Goal: Task Accomplishment & Management: Manage account settings

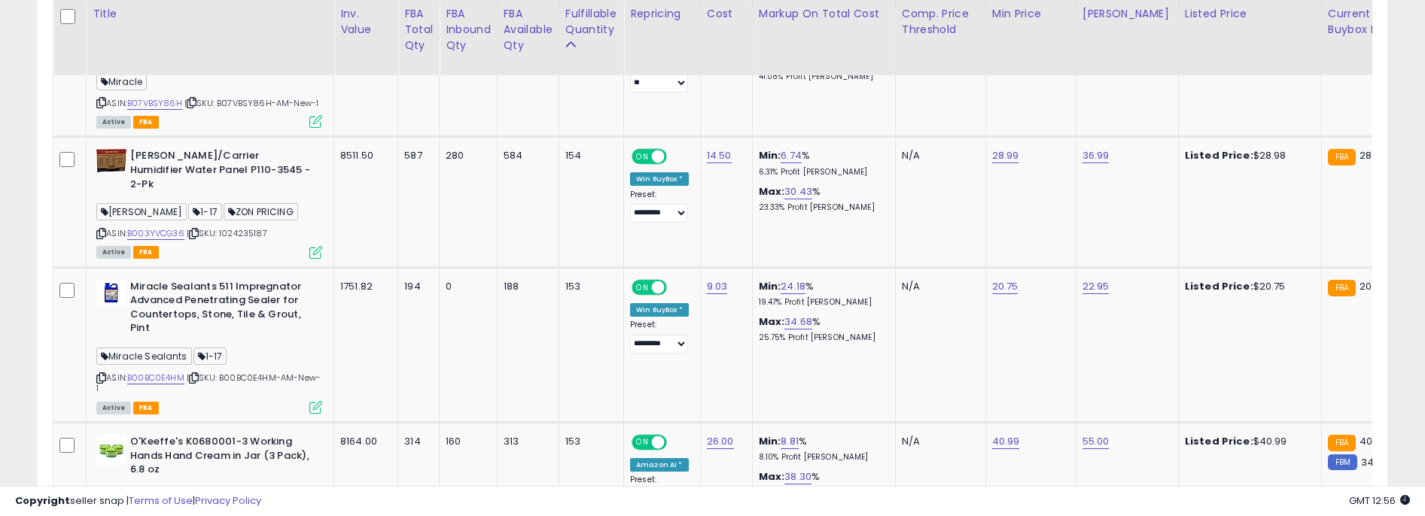
scroll to position [309, 783]
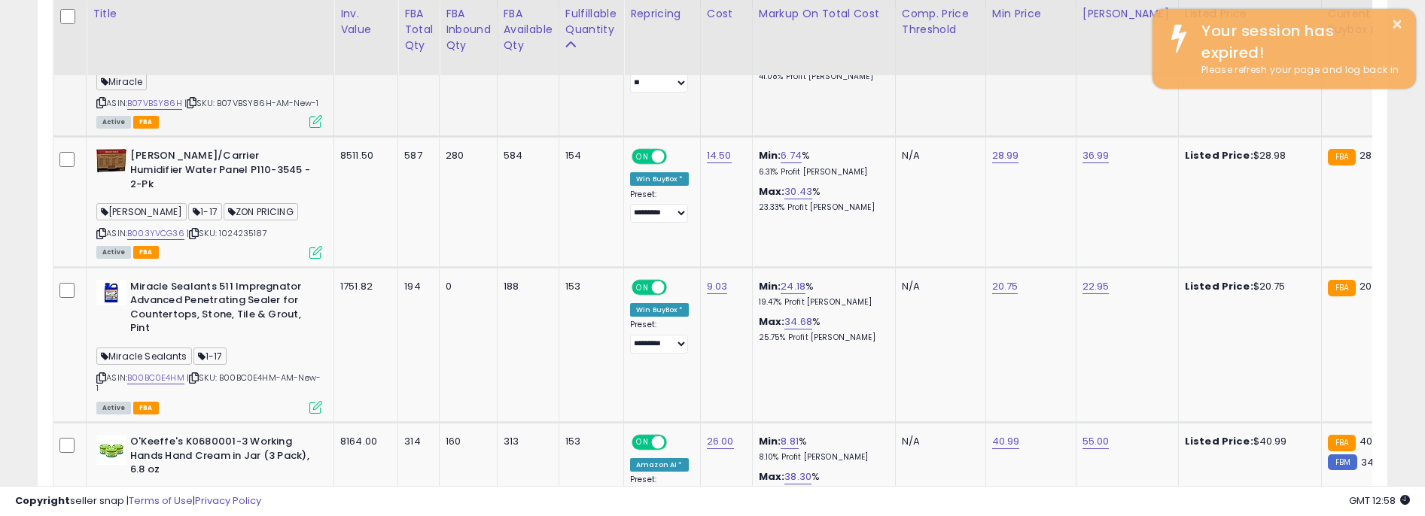
click at [969, 84] on td "N/A" at bounding box center [940, 72] width 90 height 129
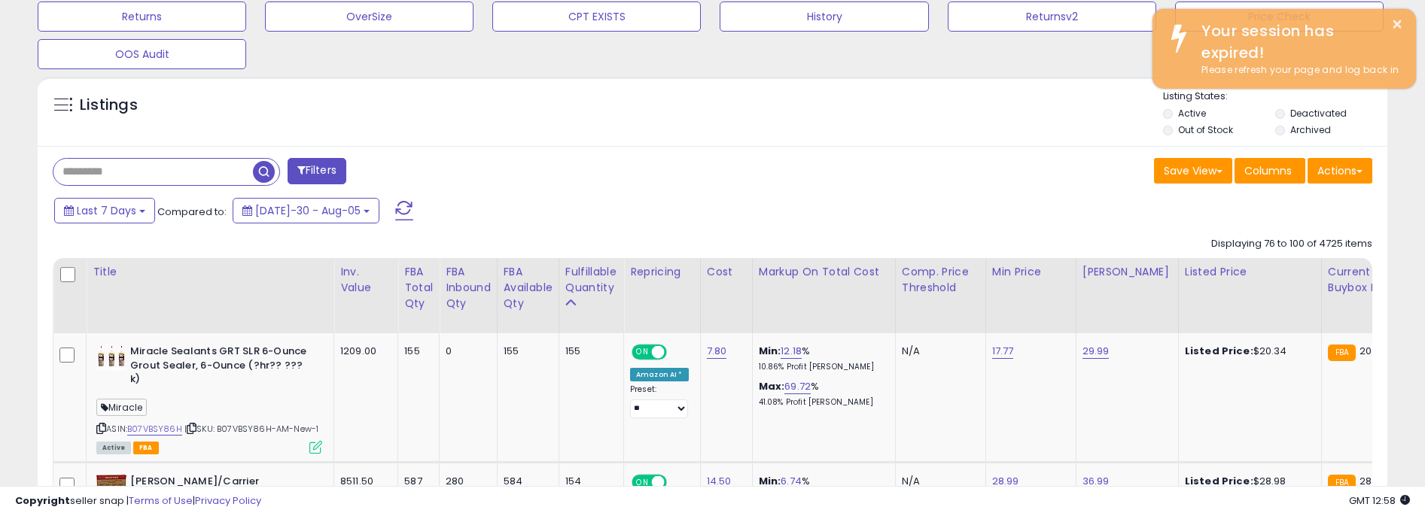
scroll to position [610, 0]
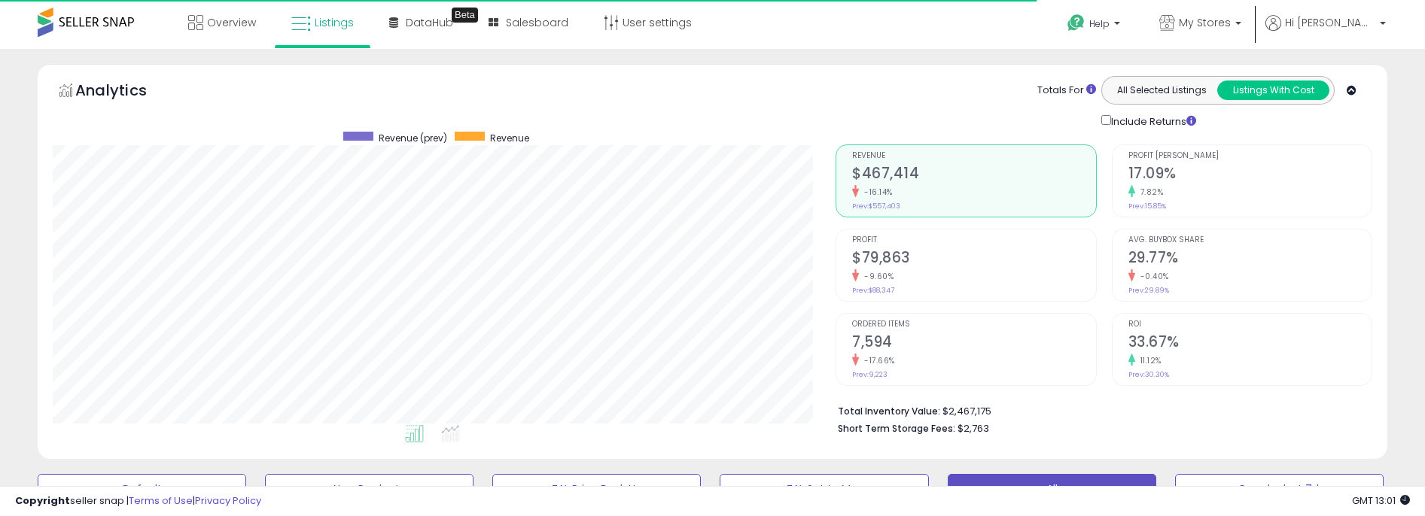
scroll to position [309, 783]
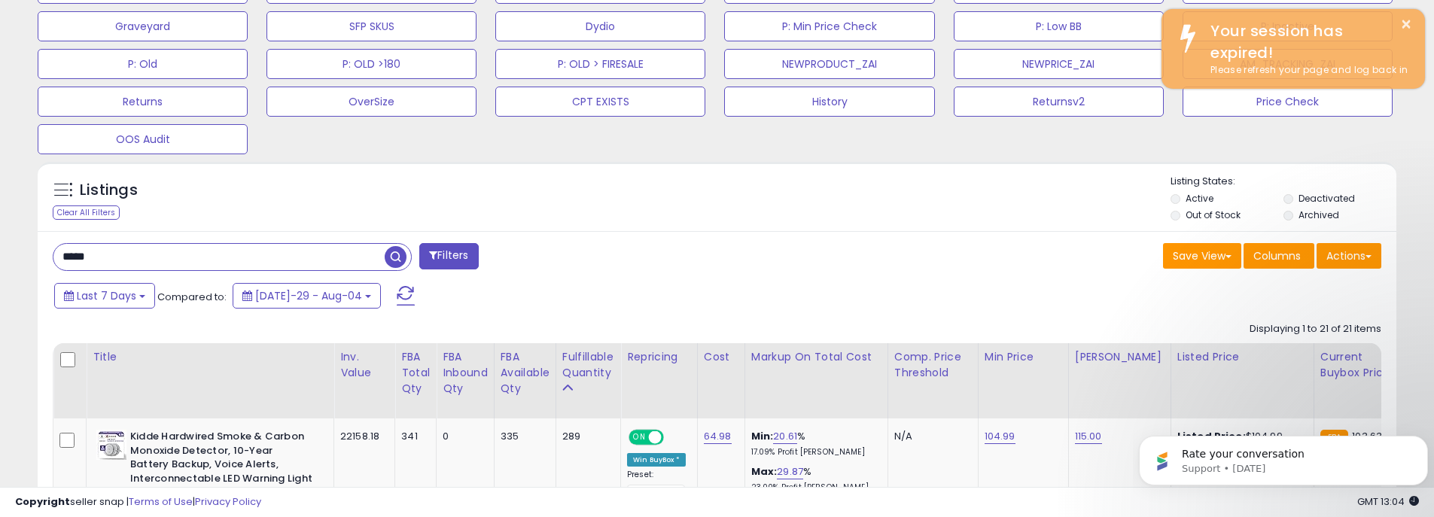
scroll to position [680, 0]
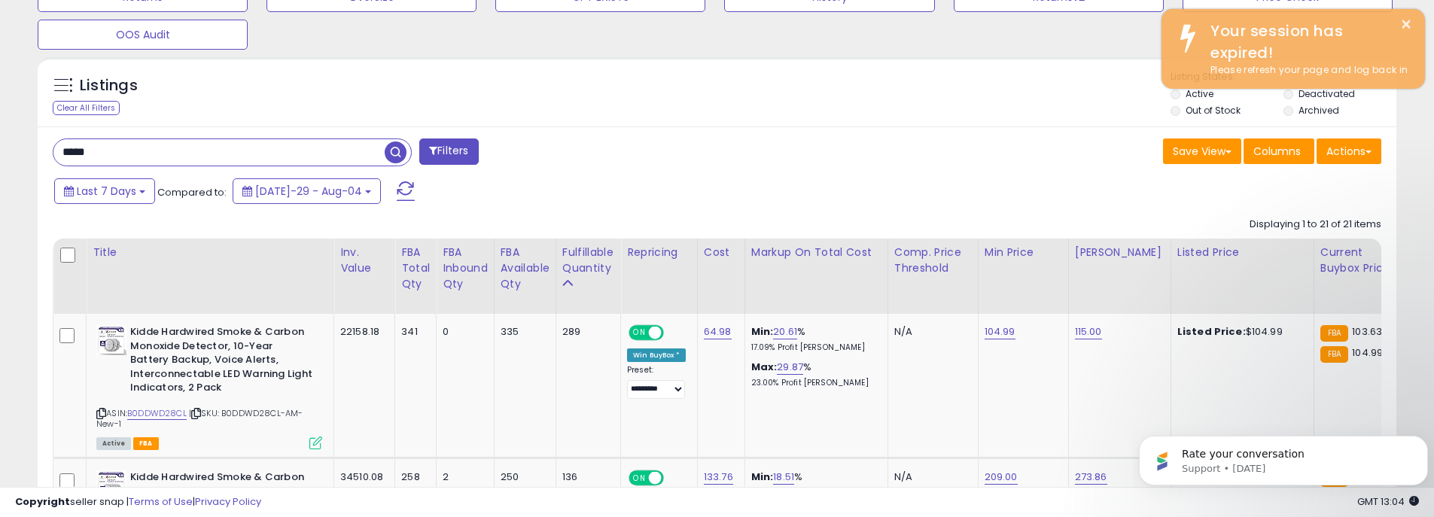
drag, startPoint x: 157, startPoint y: 153, endPoint x: 34, endPoint y: 151, distance: 122.7
click at [390, 148] on span "button" at bounding box center [396, 152] width 22 height 22
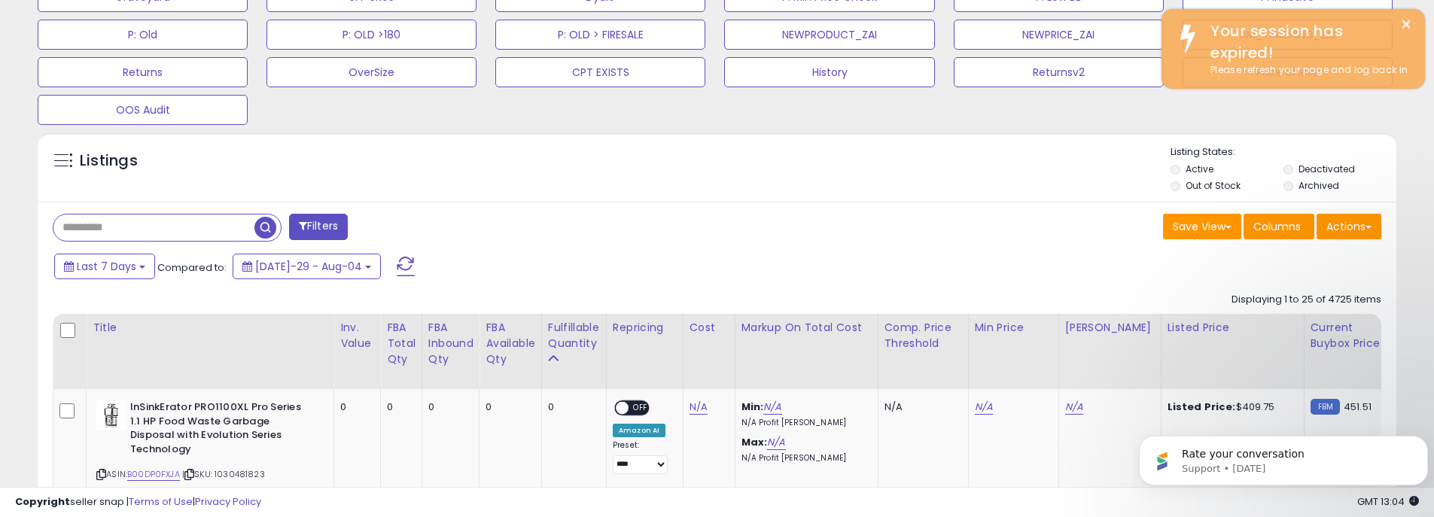
scroll to position [309, 788]
